Goal: Task Accomplishment & Management: Use online tool/utility

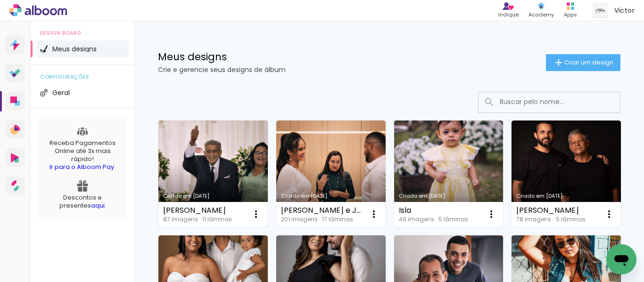
click at [221, 158] on link "Criado em [DATE]" at bounding box center [212, 174] width 109 height 107
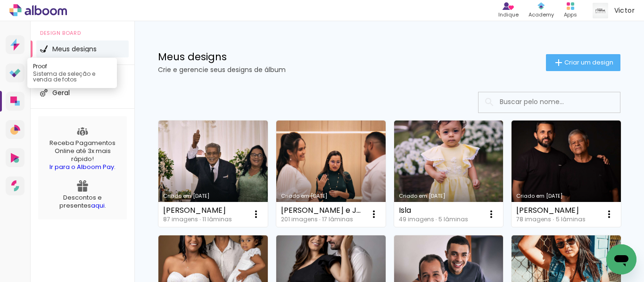
click at [16, 70] on icon at bounding box center [14, 73] width 11 height 9
